Goal: Information Seeking & Learning: Learn about a topic

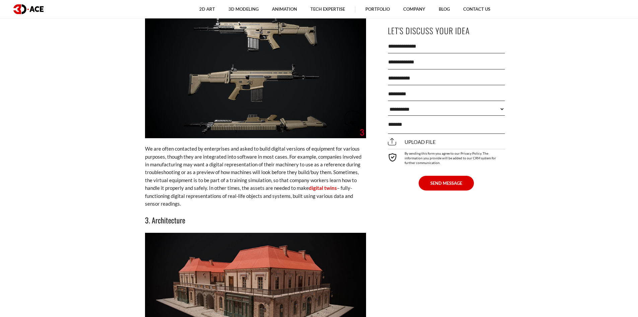
scroll to position [1541, 0]
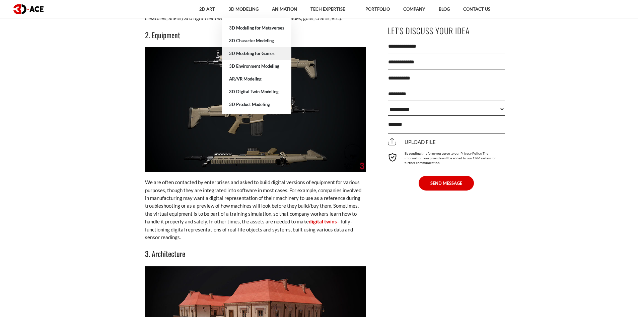
click at [250, 53] on link "3D Modeling for Games" at bounding box center [257, 53] width 70 height 13
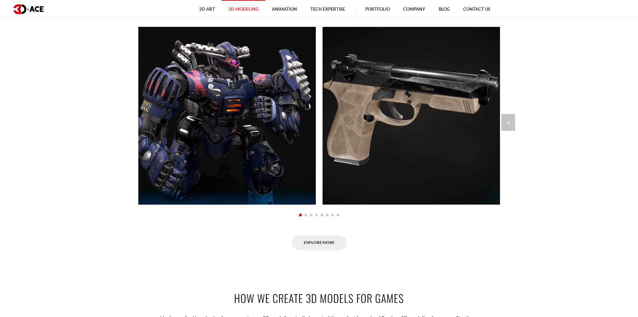
scroll to position [570, 0]
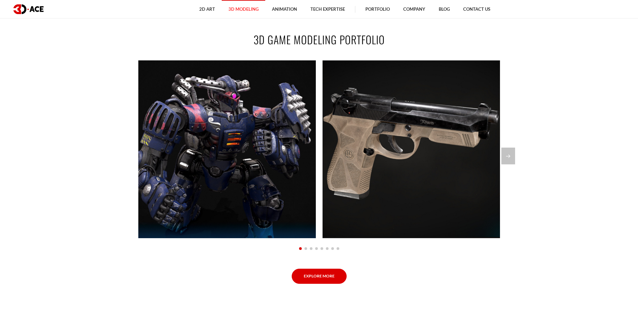
click at [321, 278] on link "Explore More" at bounding box center [319, 275] width 55 height 15
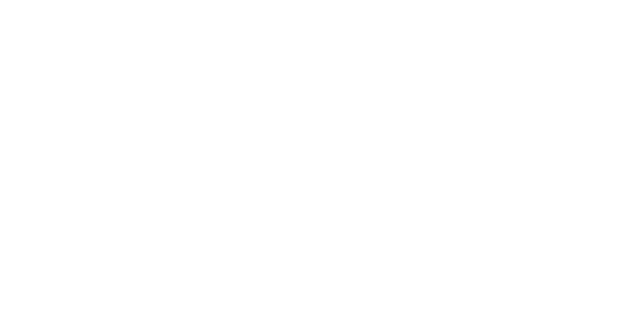
scroll to position [0, 0]
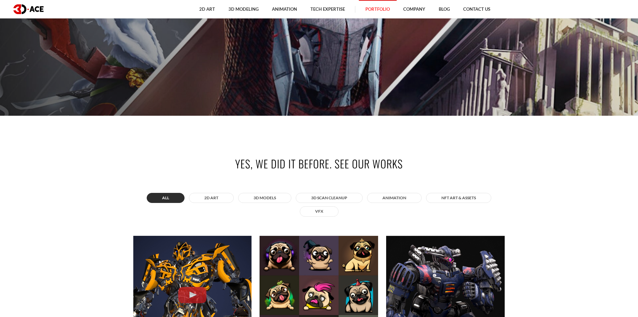
scroll to position [302, 0]
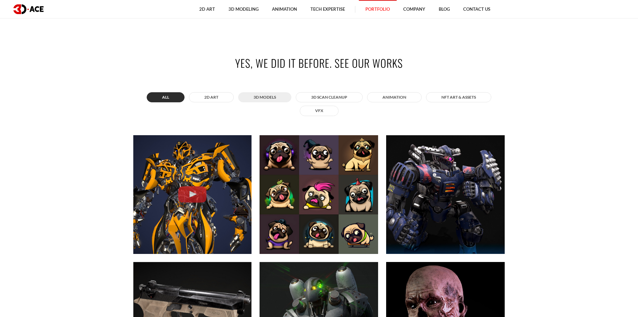
click at [268, 95] on button "3D MODELS" at bounding box center [264, 97] width 53 height 10
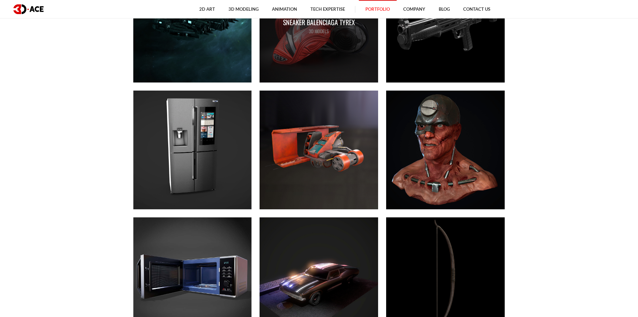
scroll to position [1273, 0]
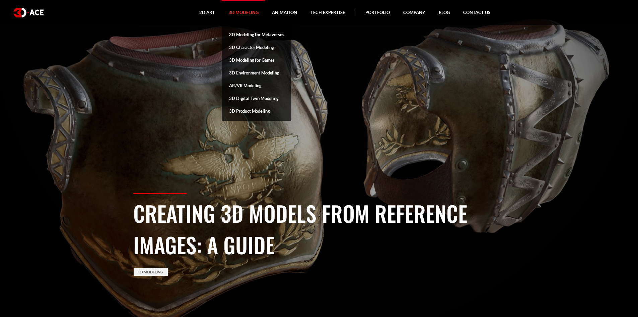
click at [248, 10] on link "3D Modeling" at bounding box center [244, 12] width 44 height 25
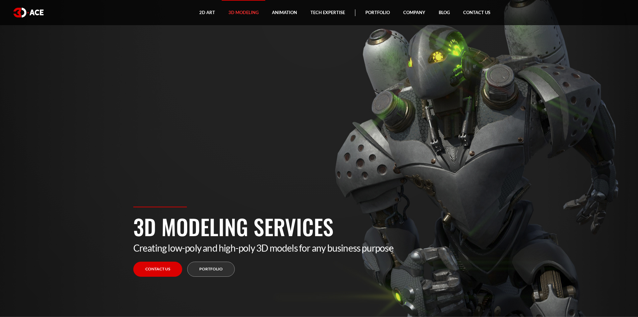
click at [250, 12] on link "3D Modeling" at bounding box center [244, 12] width 44 height 25
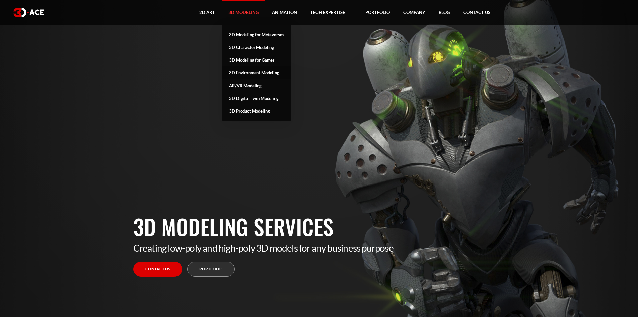
click at [251, 71] on link "3D Environment Modeling" at bounding box center [257, 72] width 70 height 13
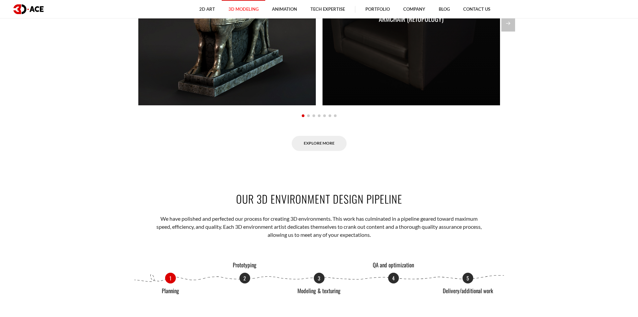
scroll to position [570, 0]
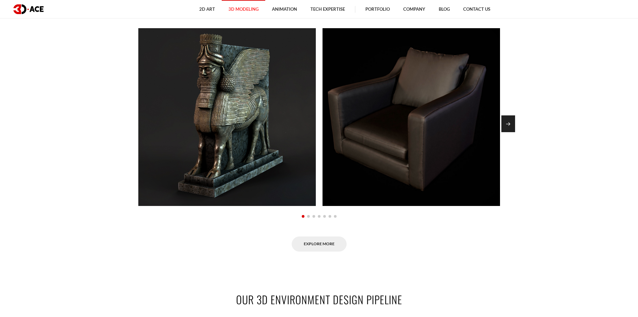
click at [514, 127] on div "Next slide" at bounding box center [509, 123] width 14 height 17
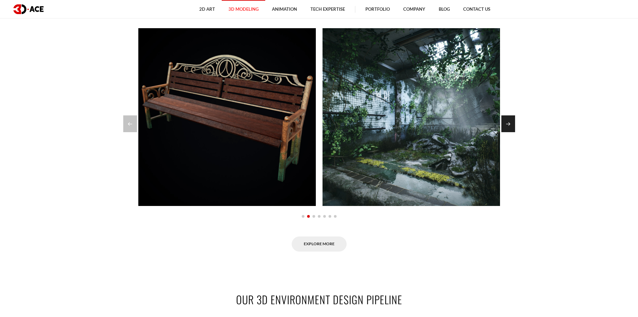
click at [514, 127] on div "Next slide" at bounding box center [509, 123] width 14 height 17
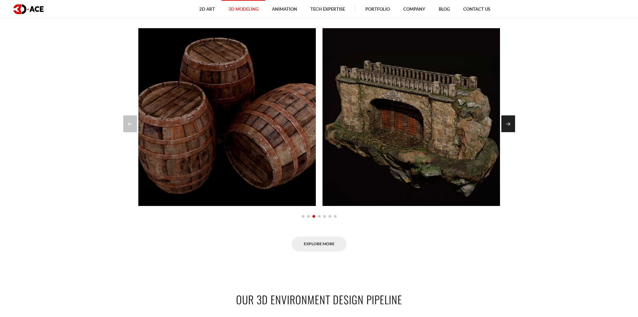
click at [514, 127] on div "Next slide" at bounding box center [509, 123] width 14 height 17
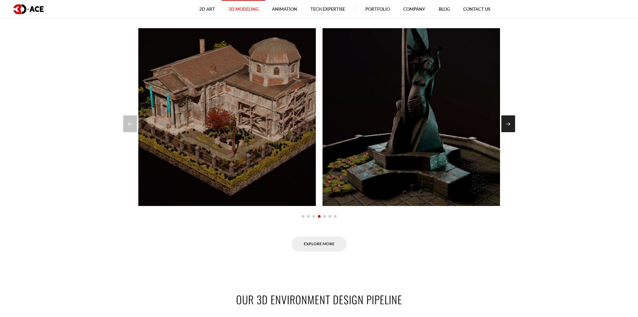
click at [514, 127] on div "Next slide" at bounding box center [509, 123] width 14 height 17
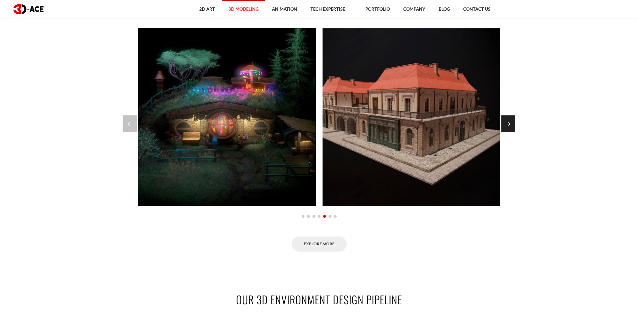
click at [514, 127] on div "Next slide" at bounding box center [509, 123] width 14 height 17
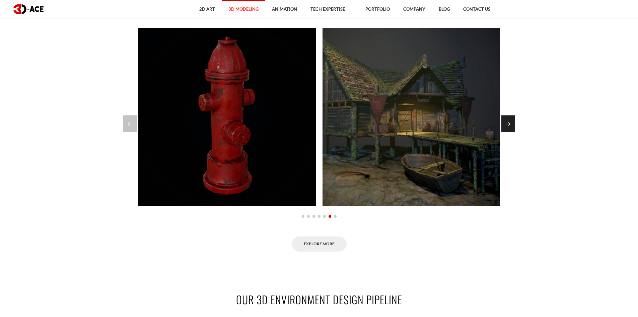
click at [514, 127] on div "Next slide" at bounding box center [509, 123] width 14 height 17
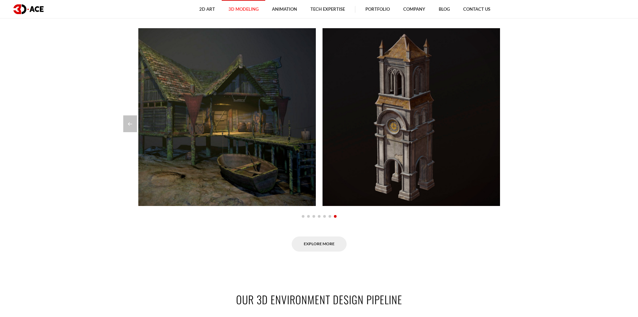
click at [514, 127] on div at bounding box center [319, 123] width 392 height 17
click at [302, 244] on link "Explore More" at bounding box center [319, 243] width 55 height 15
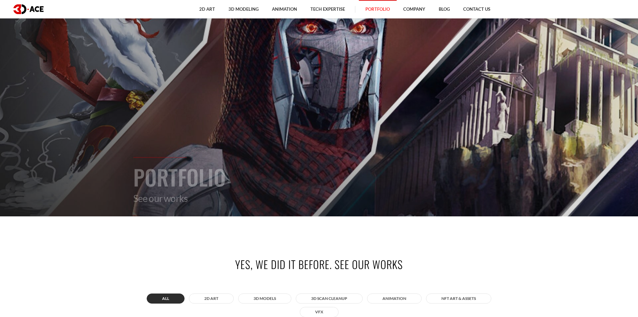
scroll to position [168, 0]
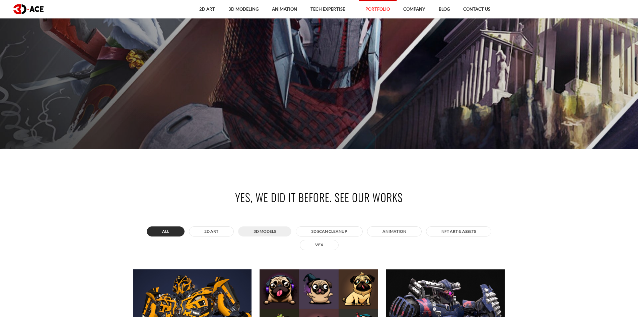
click at [271, 230] on button "3D MODELS" at bounding box center [264, 231] width 53 height 10
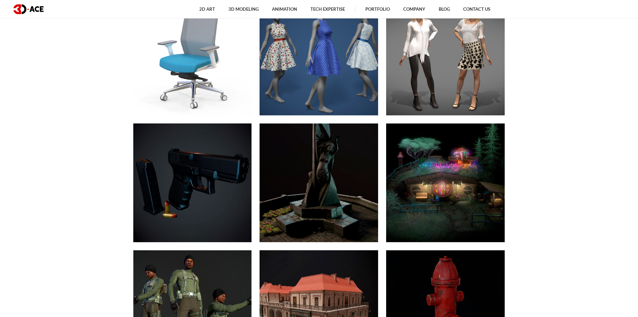
scroll to position [2432, 0]
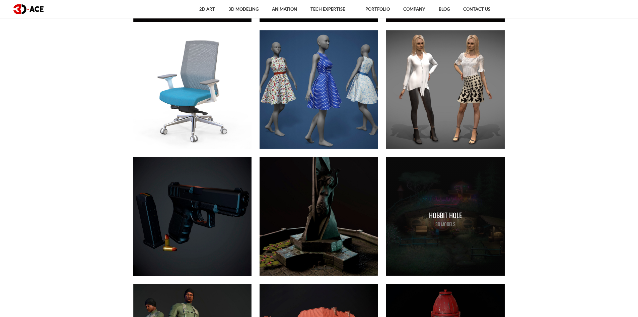
click at [471, 218] on div "Hobbit Hole 3D MODELS" at bounding box center [445, 216] width 119 height 119
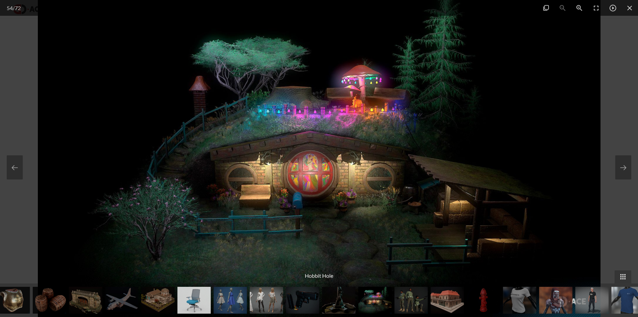
drag, startPoint x: 42, startPoint y: 303, endPoint x: 549, endPoint y: 284, distance: 507.2
click at [103, 288] on img at bounding box center [86, 299] width 34 height 27
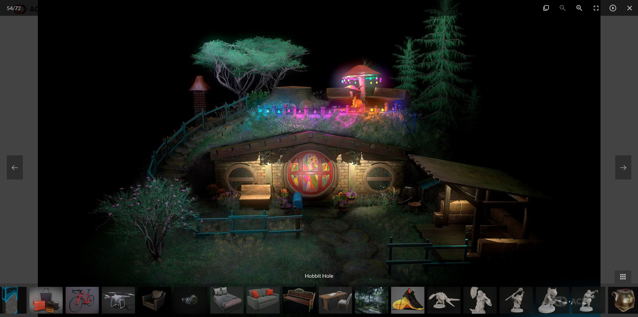
drag, startPoint x: 122, startPoint y: 301, endPoint x: 470, endPoint y: 292, distance: 347.9
click at [280, 296] on img at bounding box center [264, 299] width 34 height 27
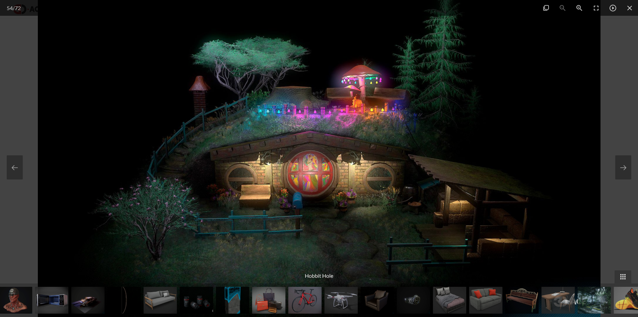
drag, startPoint x: 200, startPoint y: 301, endPoint x: 317, endPoint y: 295, distance: 116.7
click at [213, 296] on img at bounding box center [197, 299] width 34 height 27
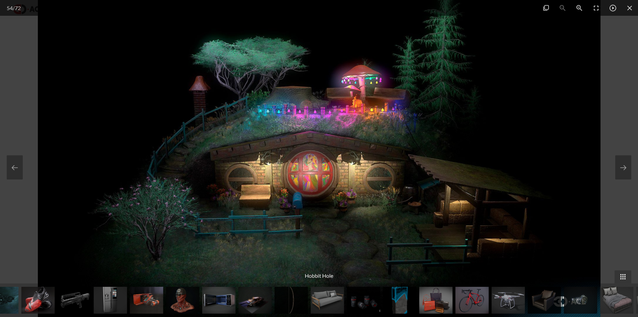
drag, startPoint x: 229, startPoint y: 298, endPoint x: 139, endPoint y: 302, distance: 89.9
click at [236, 299] on img at bounding box center [219, 299] width 34 height 27
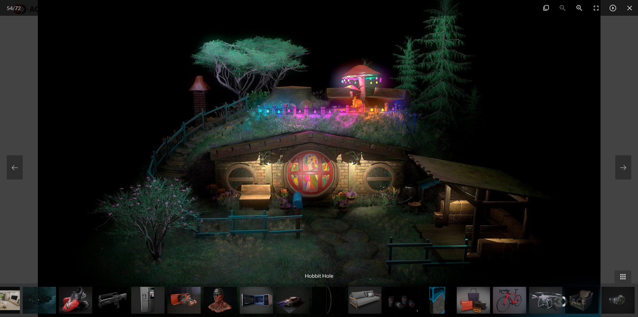
drag, startPoint x: 187, startPoint y: 302, endPoint x: 196, endPoint y: 301, distance: 9.5
click at [165, 301] on img at bounding box center [148, 299] width 34 height 27
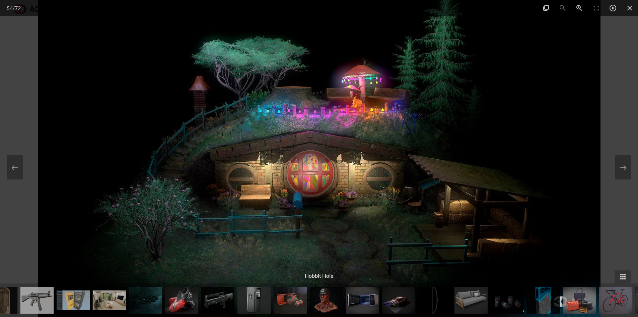
drag, startPoint x: 183, startPoint y: 303, endPoint x: 201, endPoint y: 305, distance: 18.6
click at [218, 303] on img at bounding box center [218, 299] width 34 height 27
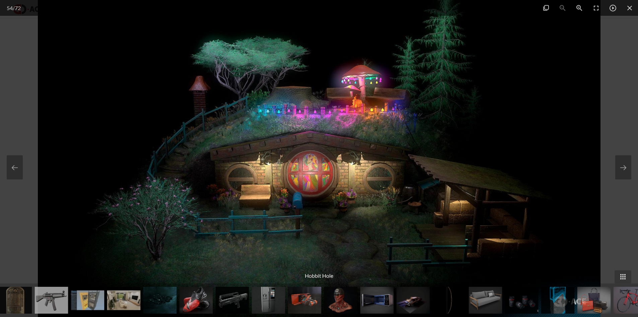
click at [177, 304] on img at bounding box center [160, 299] width 34 height 27
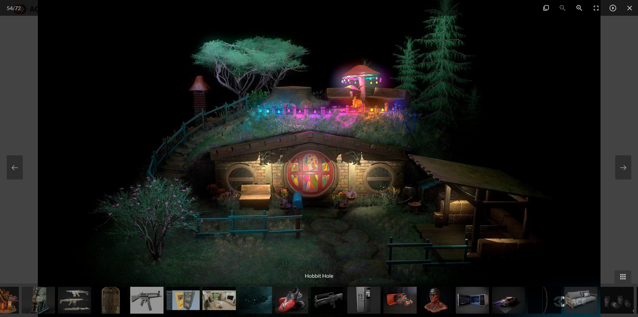
drag, startPoint x: 108, startPoint y: 305, endPoint x: 174, endPoint y: 305, distance: 66.0
click at [128, 305] on img at bounding box center [111, 299] width 34 height 27
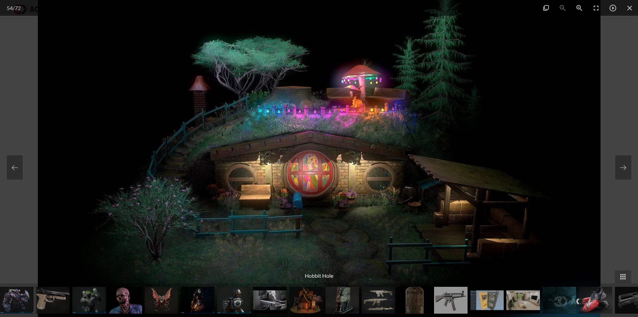
drag, startPoint x: 119, startPoint y: 304, endPoint x: 590, endPoint y: 299, distance: 471.8
drag, startPoint x: 135, startPoint y: 305, endPoint x: 231, endPoint y: 304, distance: 96.2
click at [619, 173] on button at bounding box center [623, 167] width 16 height 24
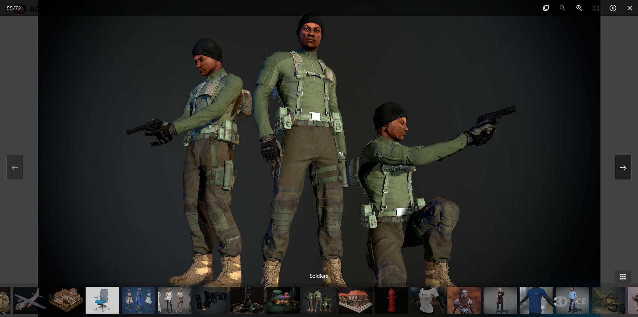
click at [619, 173] on button at bounding box center [623, 167] width 16 height 24
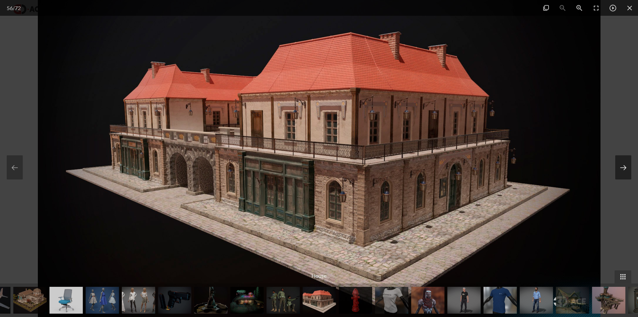
click at [621, 171] on button at bounding box center [623, 167] width 16 height 24
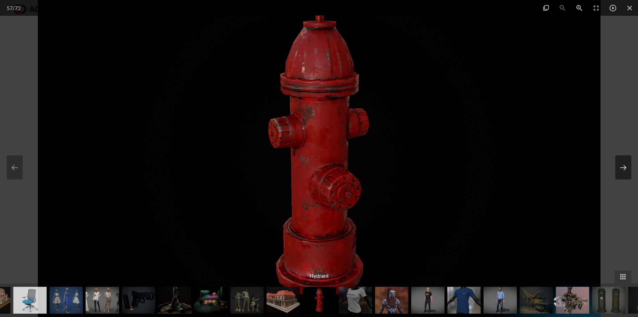
click at [621, 173] on button at bounding box center [623, 167] width 16 height 24
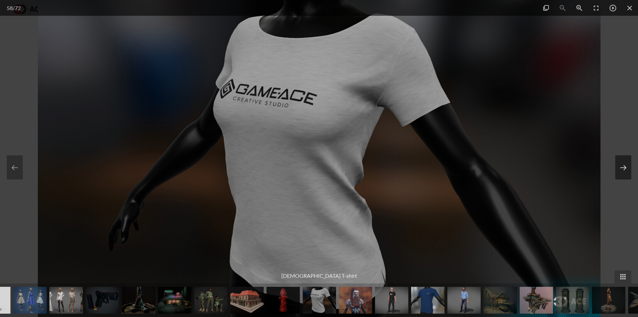
click at [621, 173] on button at bounding box center [623, 167] width 16 height 24
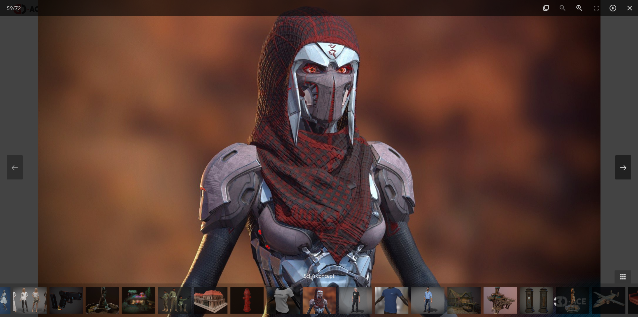
click at [621, 173] on button at bounding box center [623, 167] width 16 height 24
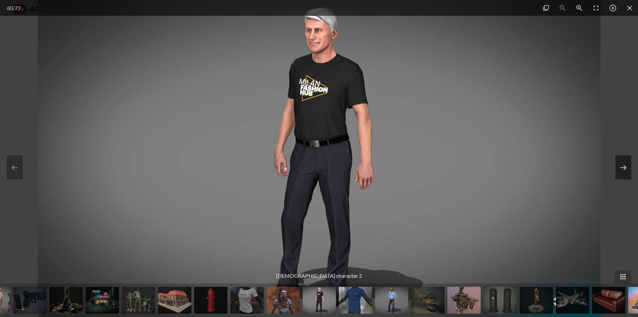
click at [622, 172] on button at bounding box center [623, 167] width 16 height 24
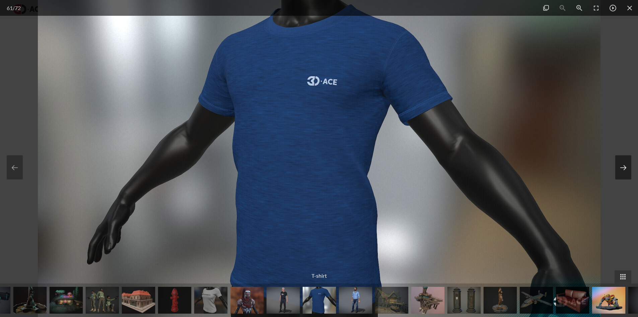
click at [622, 172] on button at bounding box center [623, 167] width 16 height 24
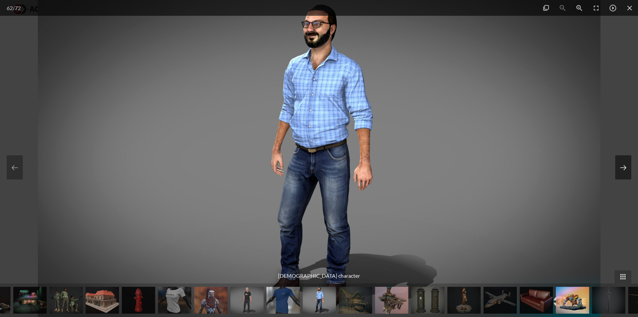
click at [622, 172] on button at bounding box center [623, 167] width 16 height 24
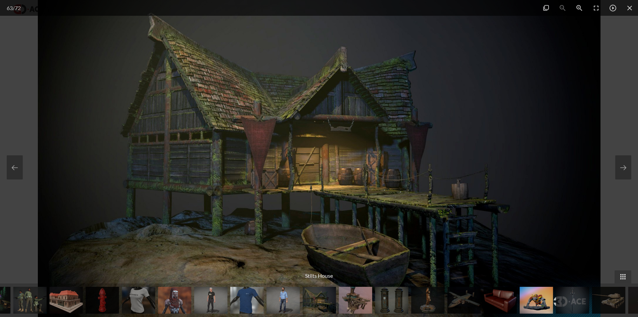
click at [391, 300] on img at bounding box center [392, 299] width 34 height 27
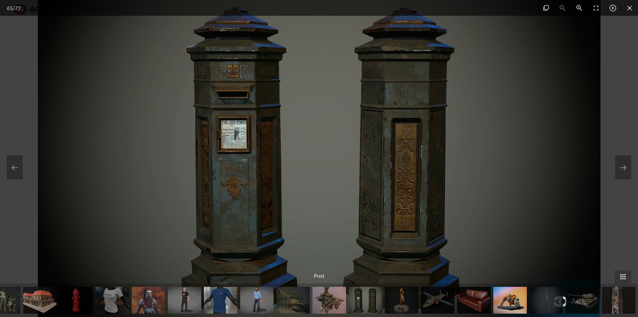
click at [408, 306] on img at bounding box center [402, 299] width 34 height 27
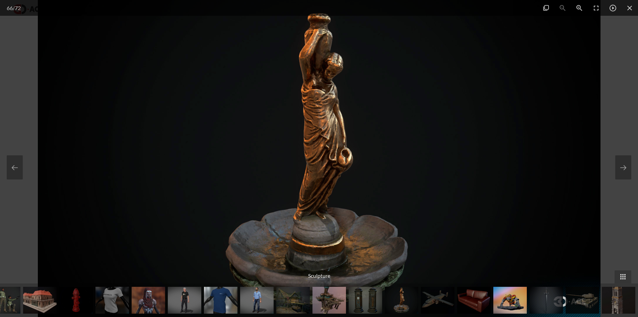
click at [431, 307] on img at bounding box center [438, 299] width 34 height 27
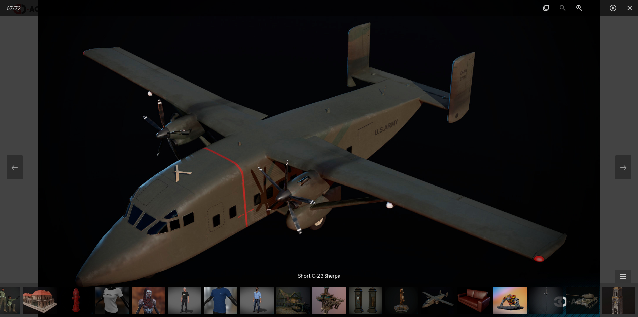
click at [480, 308] on img at bounding box center [474, 299] width 34 height 27
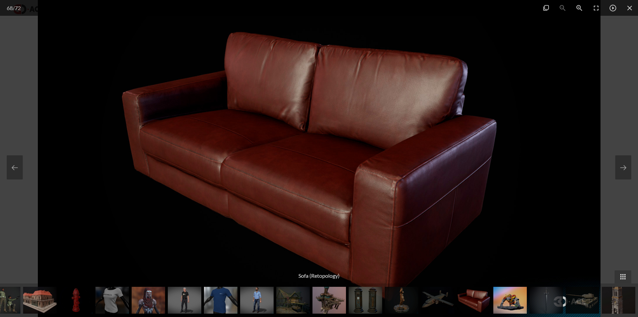
click at [508, 308] on img at bounding box center [511, 299] width 34 height 27
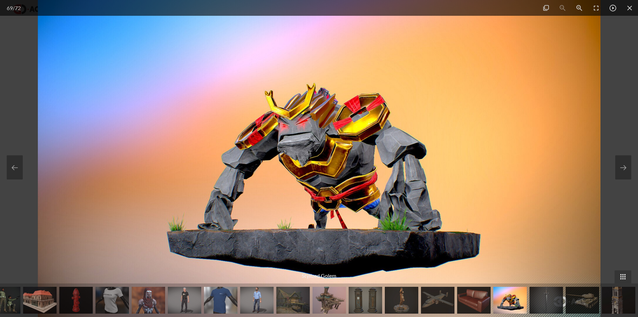
click at [542, 308] on img at bounding box center [547, 299] width 34 height 27
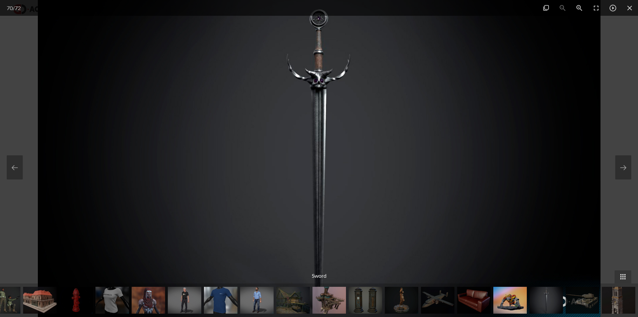
click at [575, 305] on img at bounding box center [583, 299] width 34 height 27
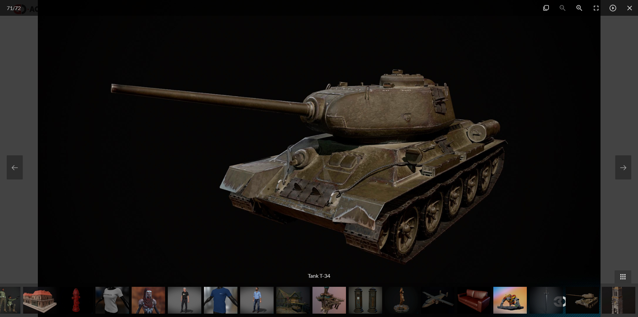
click at [592, 304] on img at bounding box center [583, 299] width 34 height 27
click at [621, 305] on img at bounding box center [619, 299] width 34 height 27
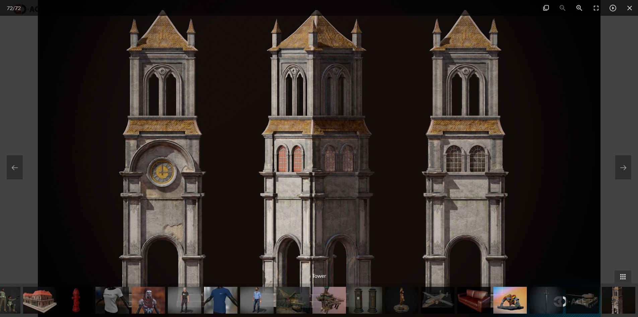
drag, startPoint x: 617, startPoint y: 305, endPoint x: 474, endPoint y: 303, distance: 142.7
drag, startPoint x: 572, startPoint y: 305, endPoint x: 467, endPoint y: 287, distance: 105.9
